Goal: Check status: Check status

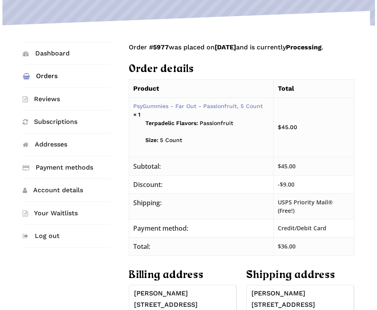
click at [32, 76] on link "Orders" at bounding box center [67, 76] width 88 height 22
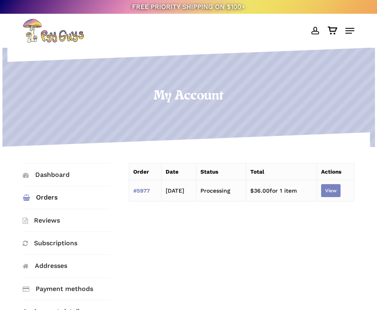
click at [328, 189] on link "View" at bounding box center [330, 190] width 19 height 13
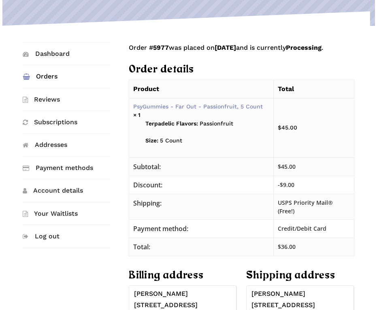
scroll to position [122, 0]
